Goal: Task Accomplishment & Management: Manage account settings

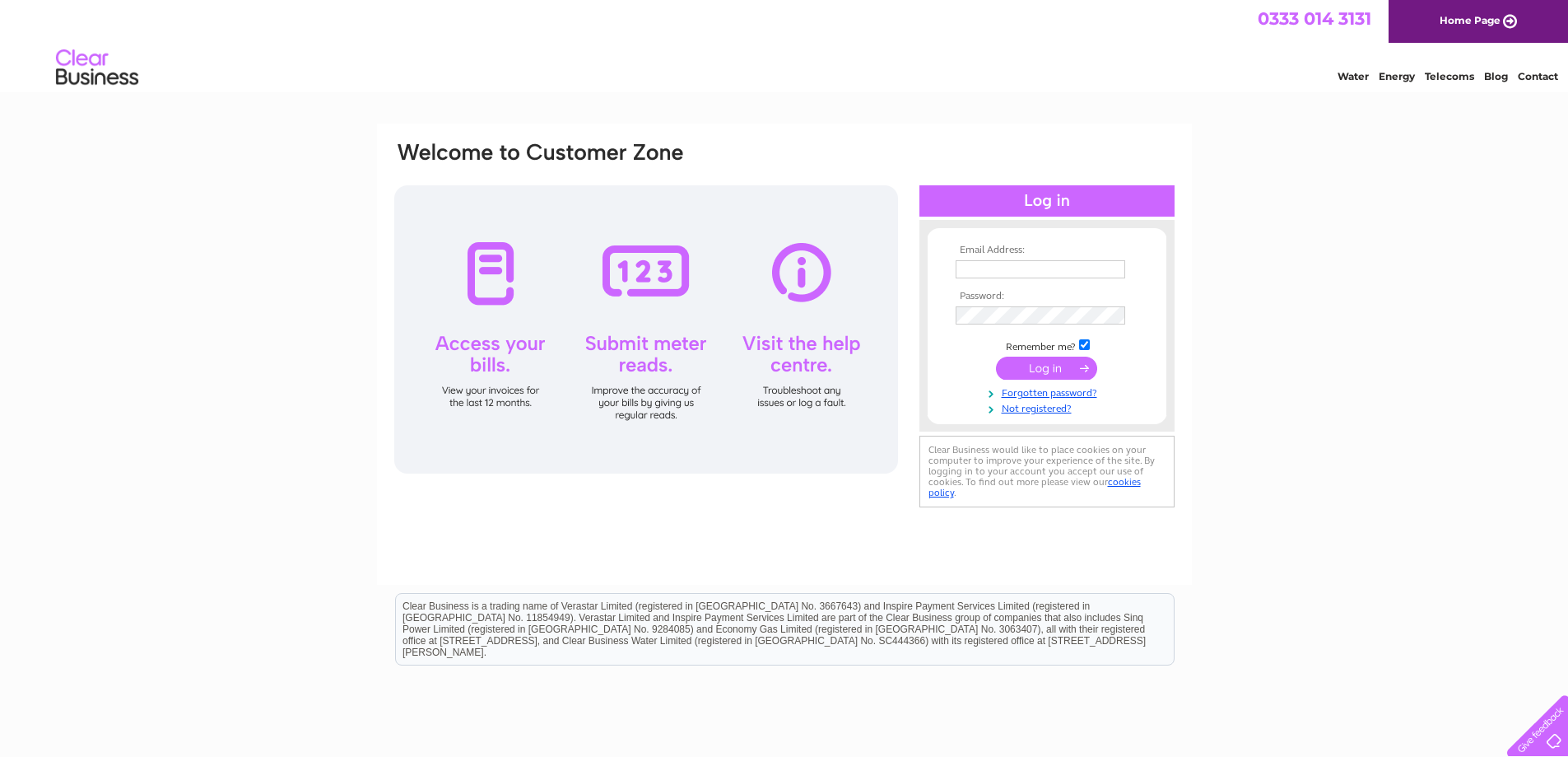
type input "office@sjuptonfarms.co.uk"
click at [1062, 368] on input "submit" at bounding box center [1046, 367] width 101 height 23
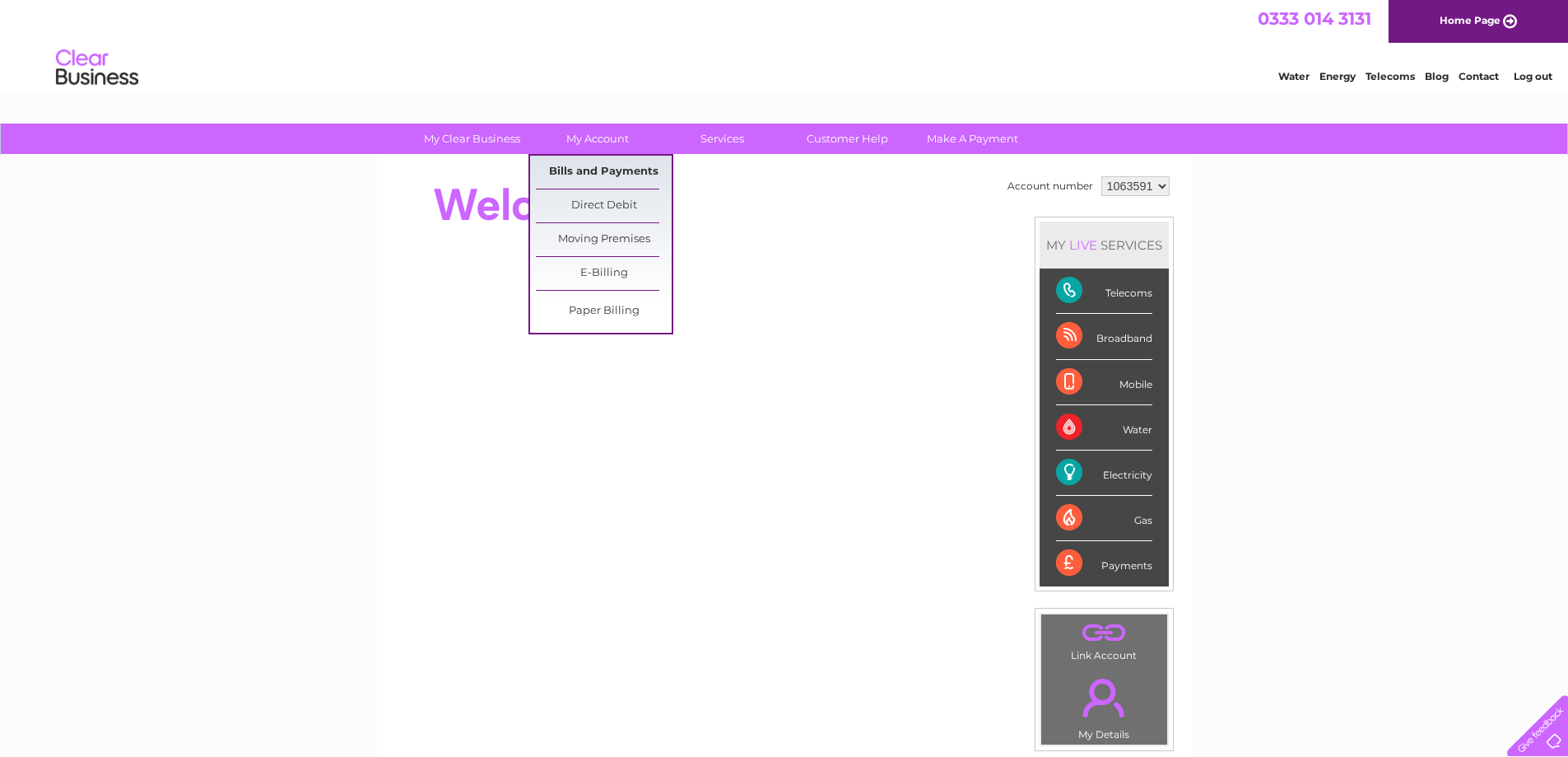
click at [602, 169] on link "Bills and Payments" at bounding box center [603, 172] width 136 height 33
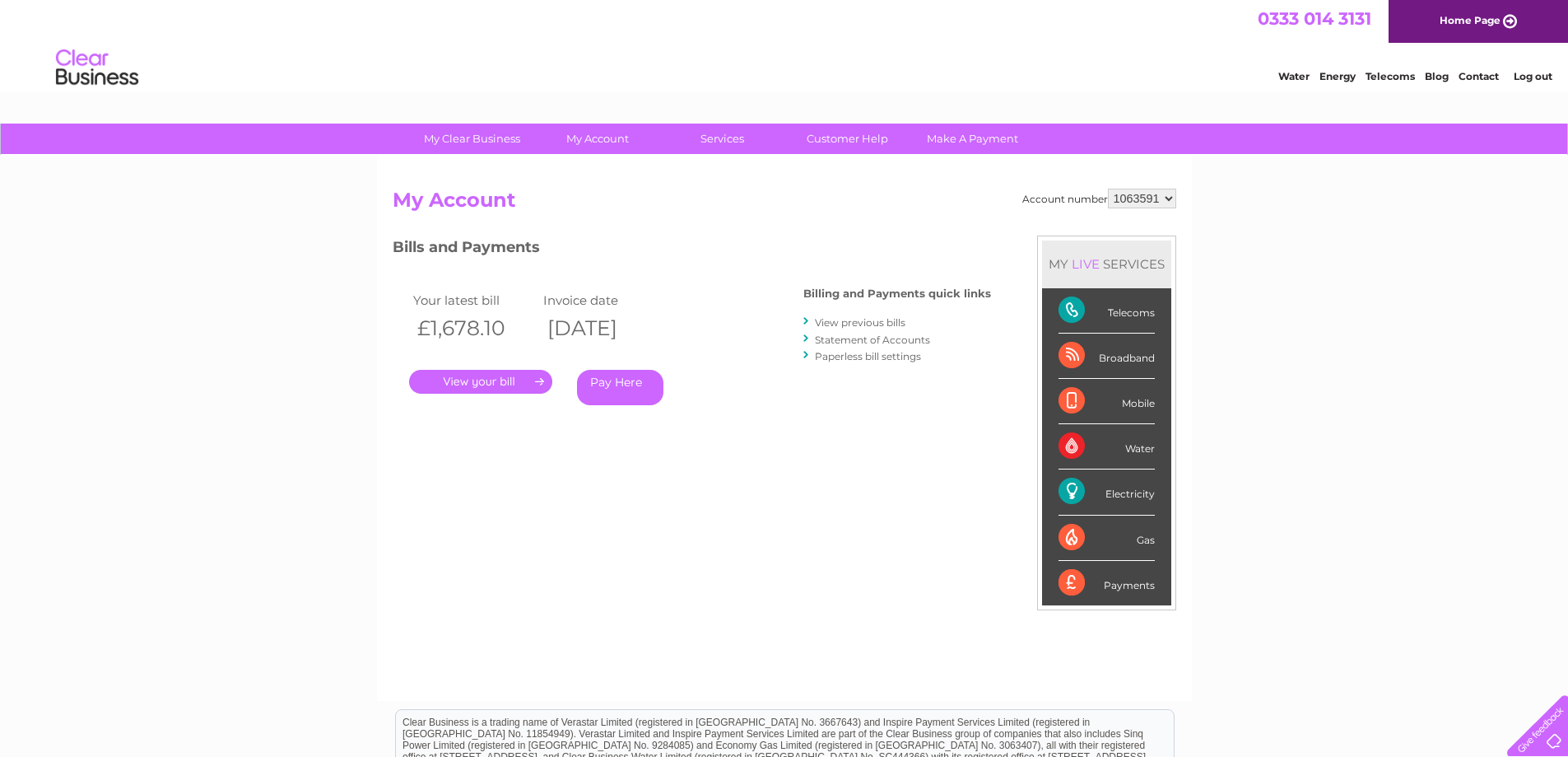
click at [459, 378] on link "." at bounding box center [480, 382] width 143 height 24
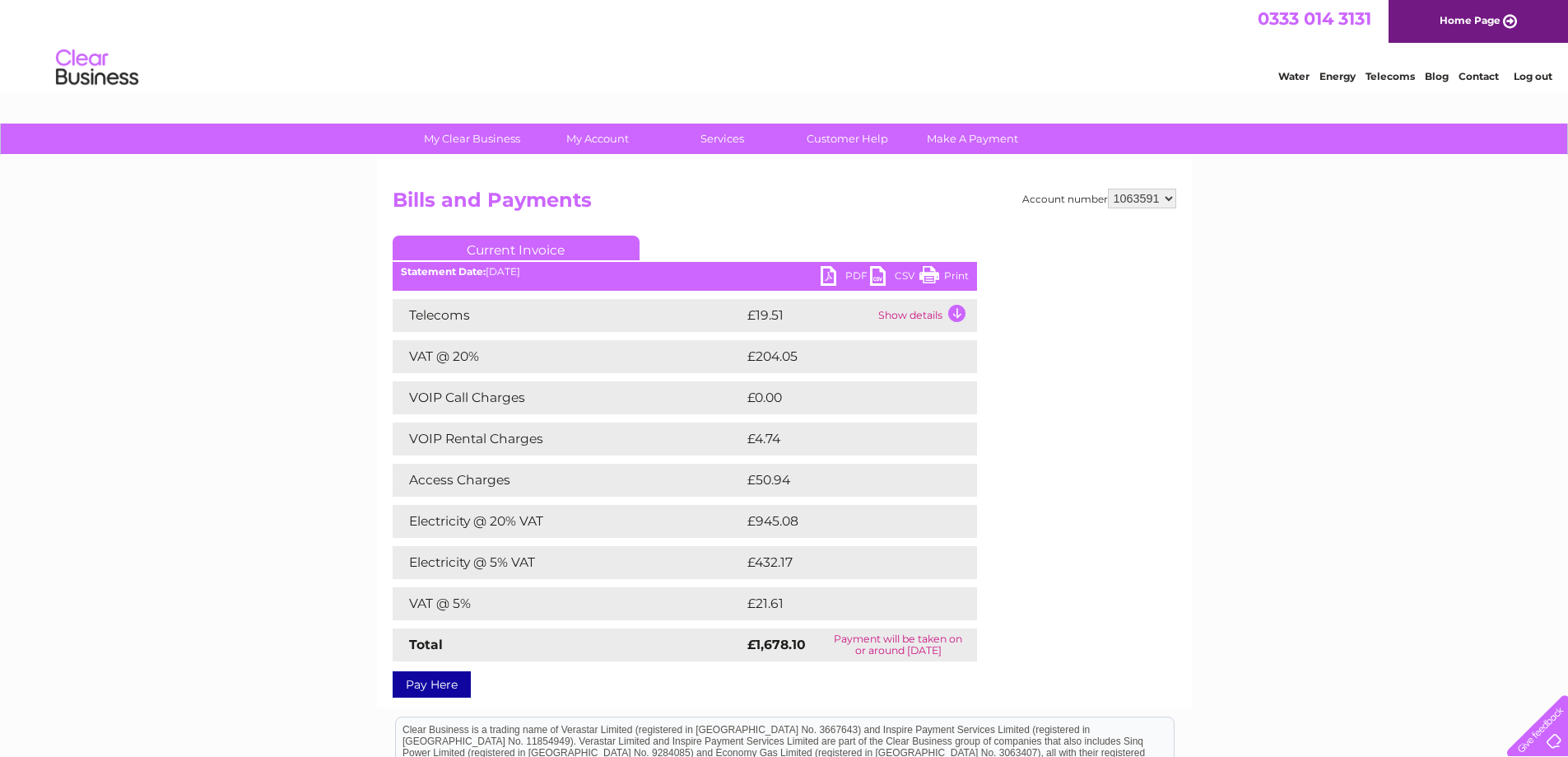
click at [841, 273] on link "PDF" at bounding box center [845, 278] width 49 height 24
click at [1539, 72] on link "Log out" at bounding box center [1534, 76] width 39 height 12
